Goal: Book appointment/travel/reservation

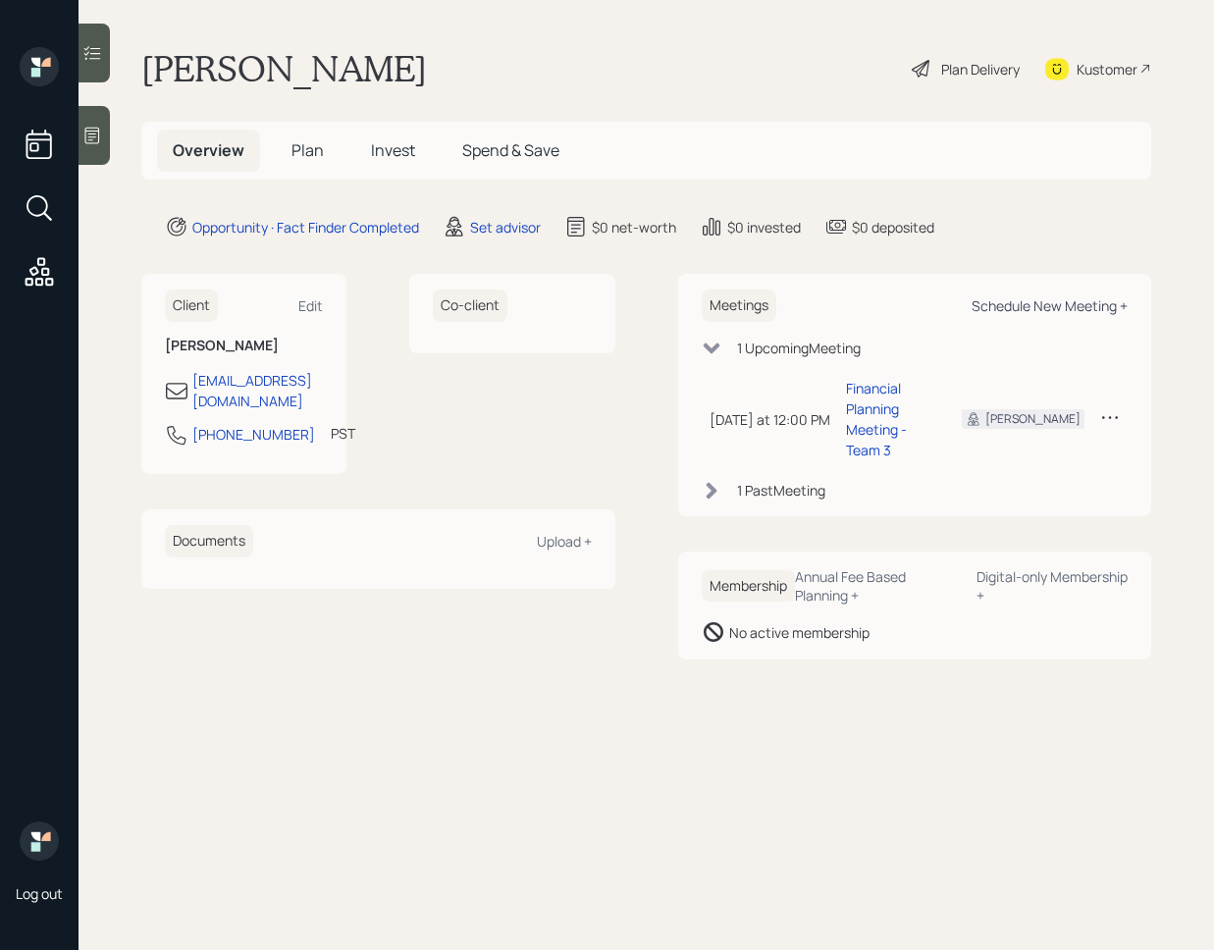
click at [1032, 308] on div "Schedule New Meeting +" at bounding box center [1050, 305] width 156 height 19
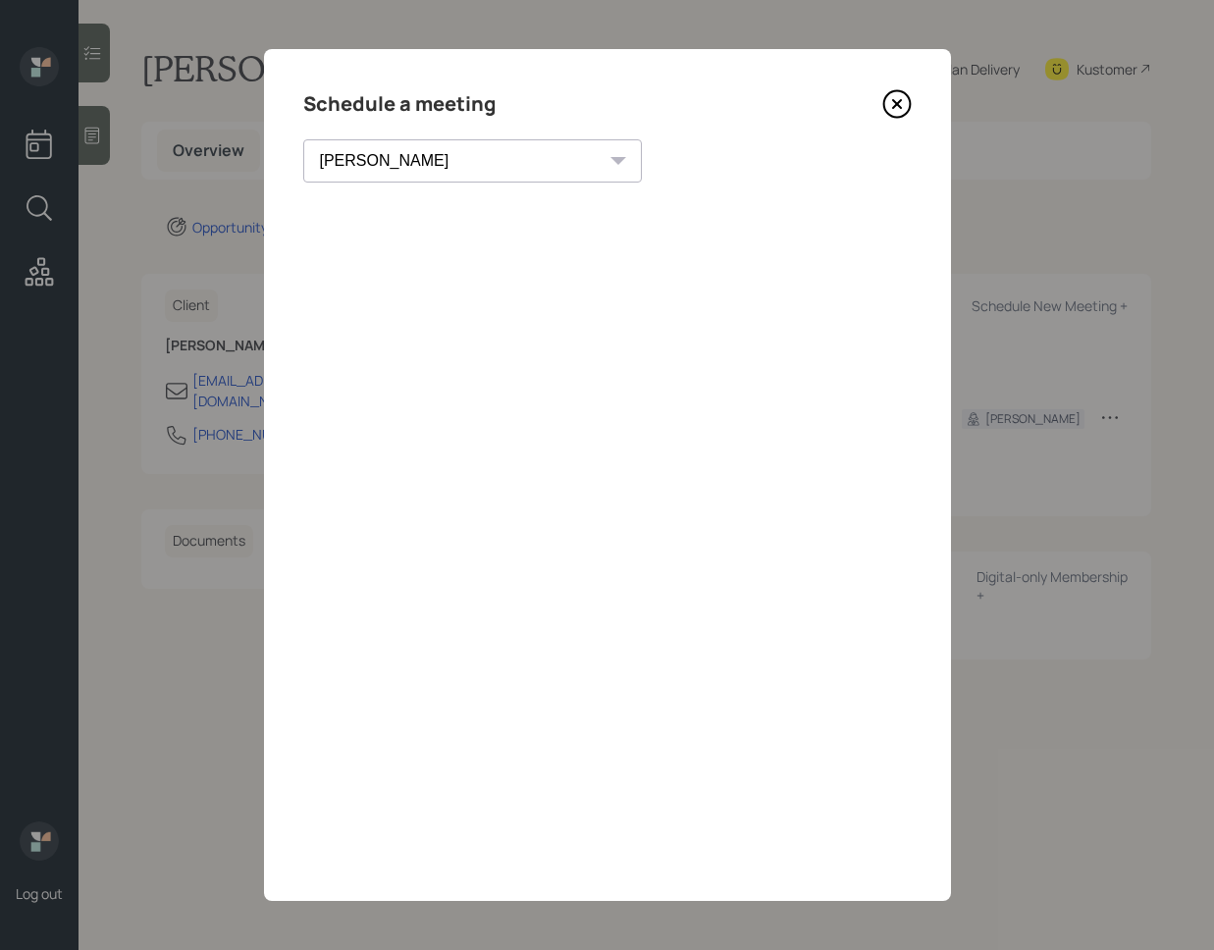
click at [448, 171] on select "Theresa Spinello Matthew Burke Xavier Ross Eitan Bar-David Ian Yamey Trevor Nel…" at bounding box center [472, 160] width 339 height 43
click at [303, 139] on select "Theresa Spinello Matthew Burke Xavier Ross Eitan Bar-David Ian Yamey Trevor Nel…" at bounding box center [472, 160] width 339 height 43
click at [393, 179] on select "Theresa Spinello Matthew Burke Xavier Ross Eitan Bar-David Ian Yamey Trevor Nel…" at bounding box center [455, 160] width 304 height 43
select select "8b79112e-3cfb-44f9-89e7-15267fe946c1"
click at [303, 139] on select "Theresa Spinello Matthew Burke Xavier Ross Eitan Bar-David Ian Yamey Trevor Nel…" at bounding box center [455, 160] width 304 height 43
